Goal: Complete application form

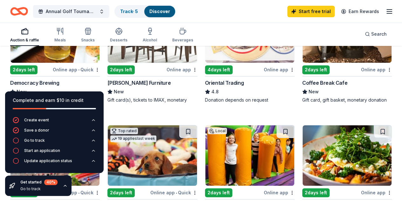
scroll to position [115, 0]
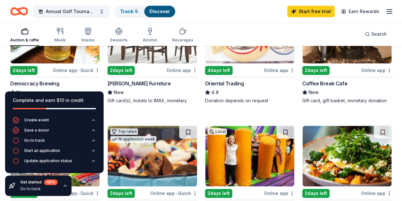
click at [167, 67] on div "Online app" at bounding box center [182, 70] width 31 height 8
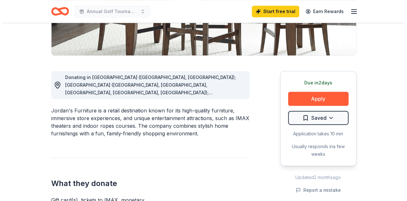
scroll to position [143, 0]
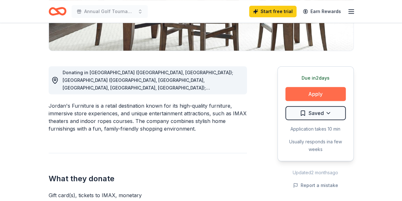
click at [321, 92] on button "Apply" at bounding box center [316, 94] width 60 height 14
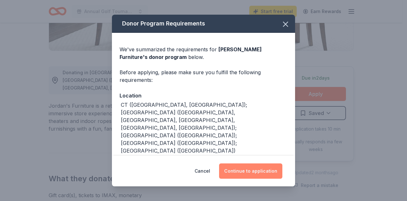
click at [257, 172] on button "Continue to application" at bounding box center [250, 170] width 63 height 15
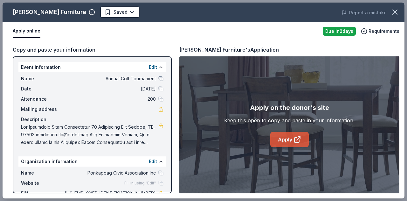
click at [287, 136] on link "Apply" at bounding box center [289, 139] width 38 height 15
